Goal: Task Accomplishment & Management: Manage account settings

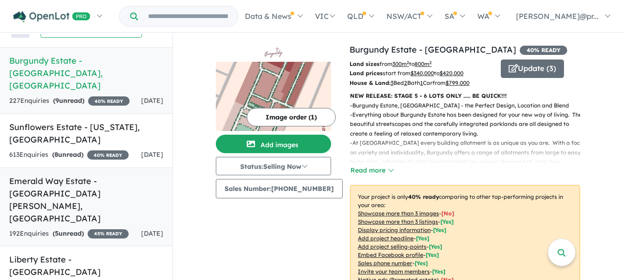
scroll to position [138, 0]
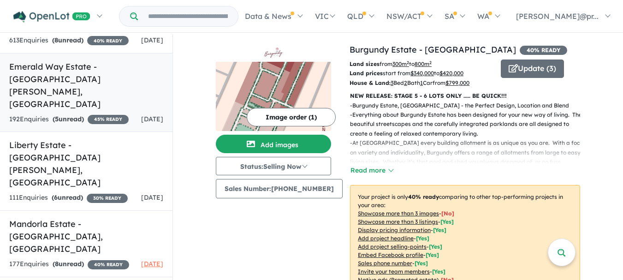
click at [74, 72] on link "Emerald Way Estate - [GEOGRAPHIC_DATA][PERSON_NAME][GEOGRAPHIC_DATA] 192 Enquir…" at bounding box center [86, 92] width 173 height 79
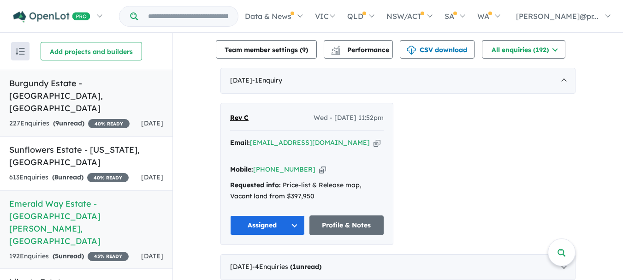
click at [74, 76] on link "Burgundy Estate - [GEOGRAPHIC_DATA] , [GEOGRAPHIC_DATA] 227 Enquir ies ( 9 unre…" at bounding box center [86, 103] width 173 height 67
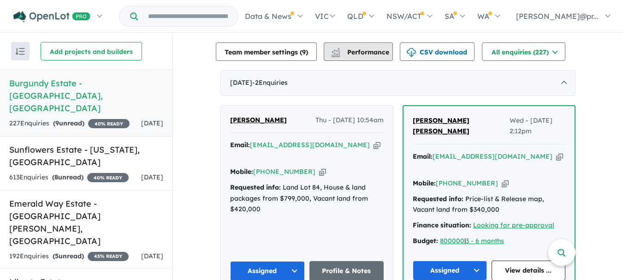
scroll to position [323, 0]
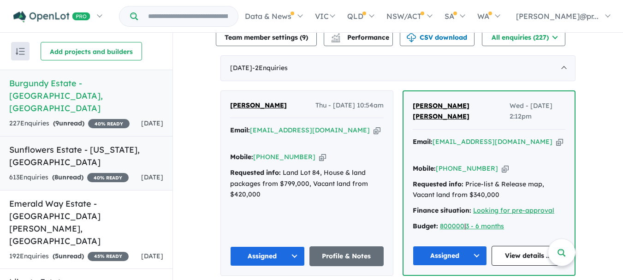
click at [57, 173] on span "8" at bounding box center [56, 177] width 4 height 8
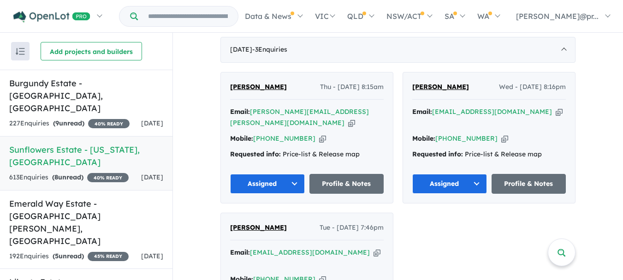
scroll to position [441, 0]
